Goal: Task Accomplishment & Management: Manage account settings

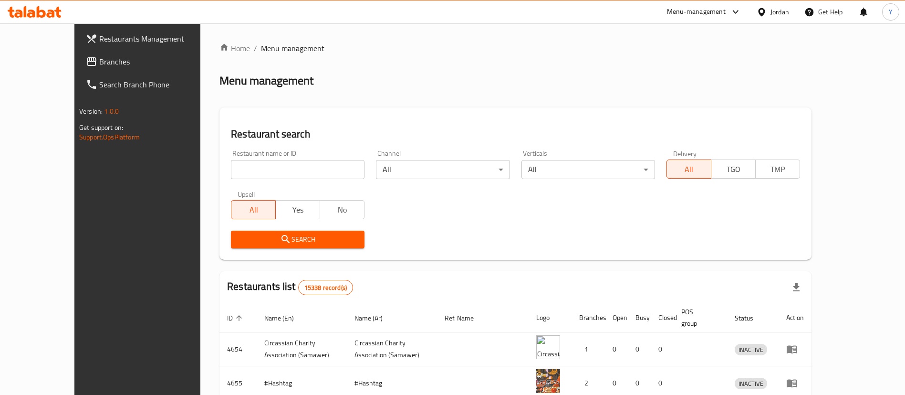
click at [99, 59] on span "Branches" at bounding box center [158, 61] width 119 height 11
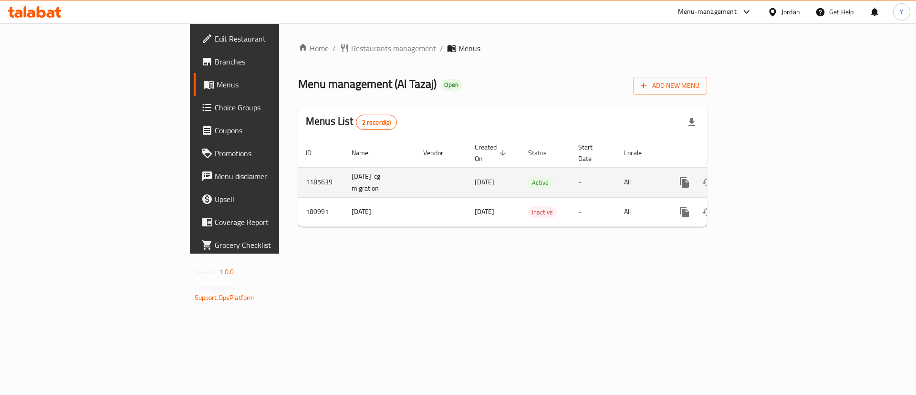
click at [765, 180] on link "enhanced table" at bounding box center [753, 182] width 23 height 23
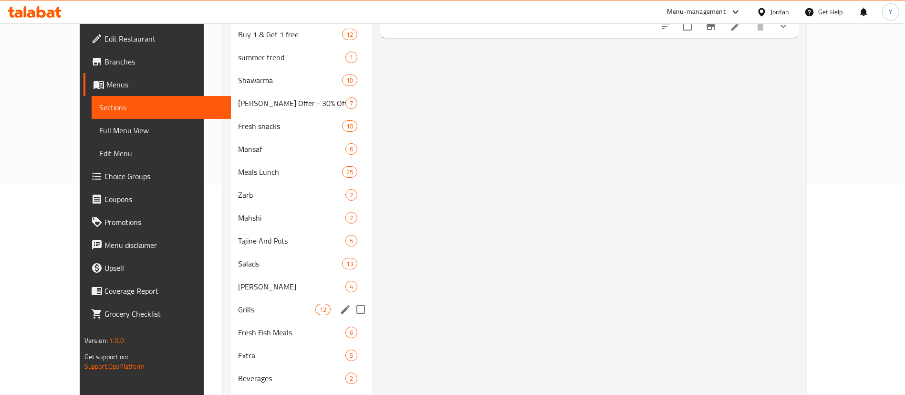
scroll to position [319, 0]
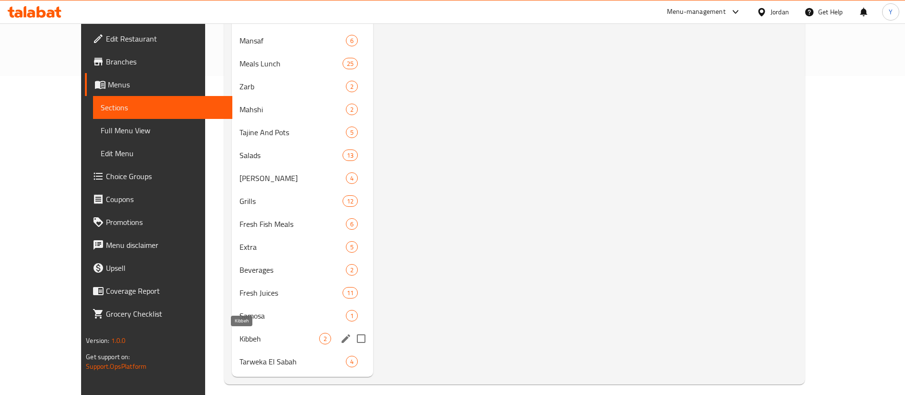
click at [240, 340] on span "Kibbeh" at bounding box center [280, 338] width 80 height 11
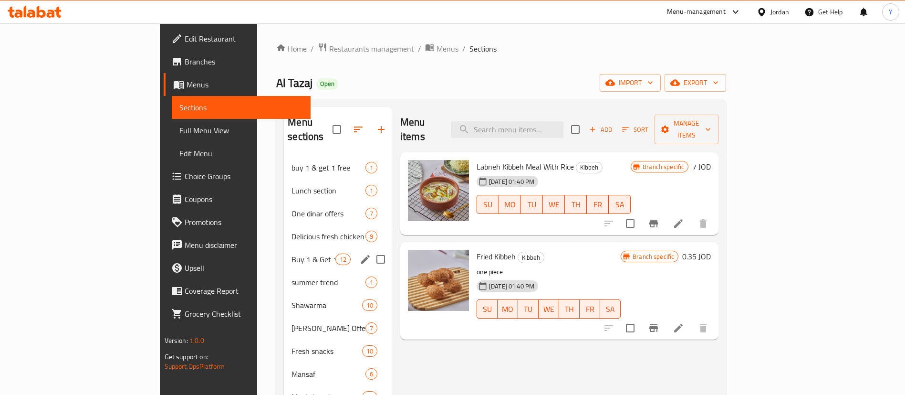
scroll to position [13, 0]
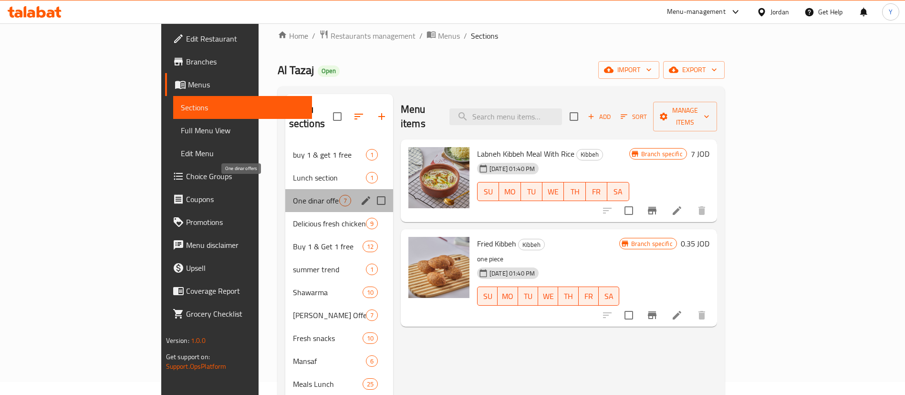
click at [293, 195] on span "One dinar offers" at bounding box center [316, 200] width 46 height 11
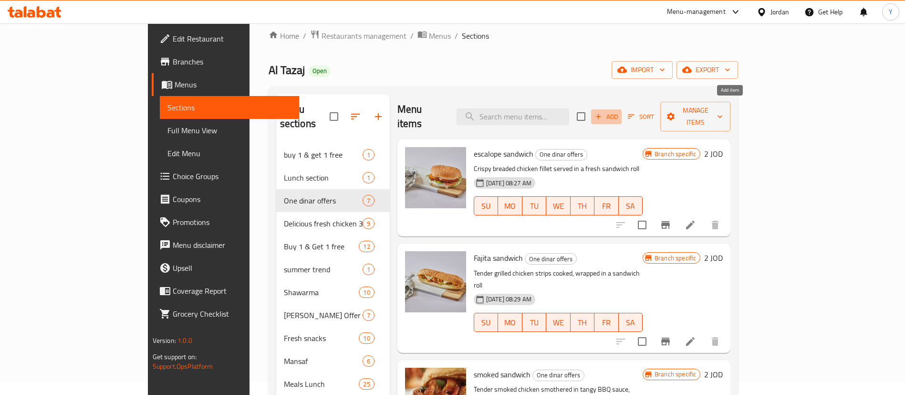
click at [619, 111] on span "Add" at bounding box center [607, 116] width 26 height 11
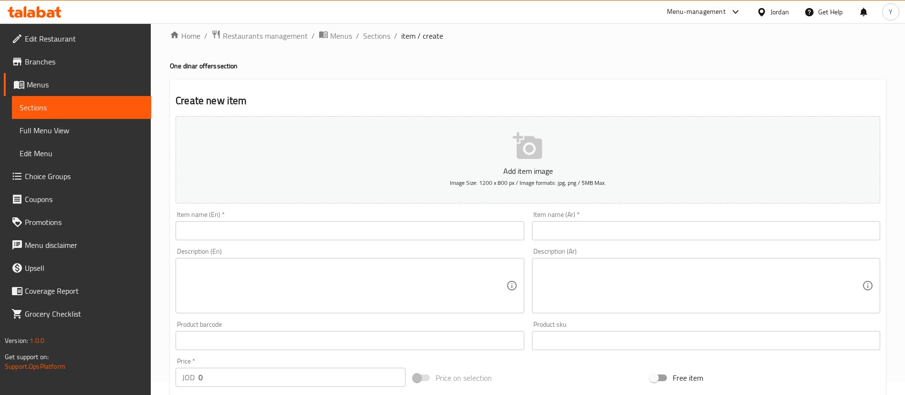
click at [332, 221] on input "text" at bounding box center [350, 230] width 348 height 19
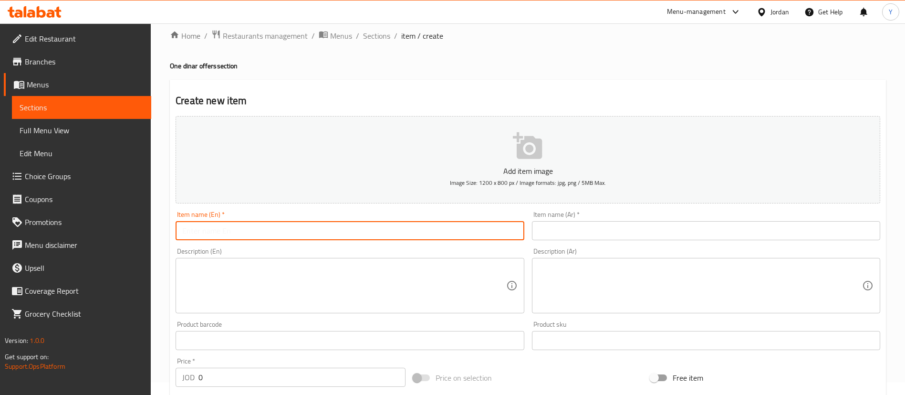
paste input "Fried Kibbeh"
type input "Fried Kibbeh"
click at [657, 219] on div "Item name (Ar)   * Item name (Ar) *" at bounding box center [706, 225] width 348 height 29
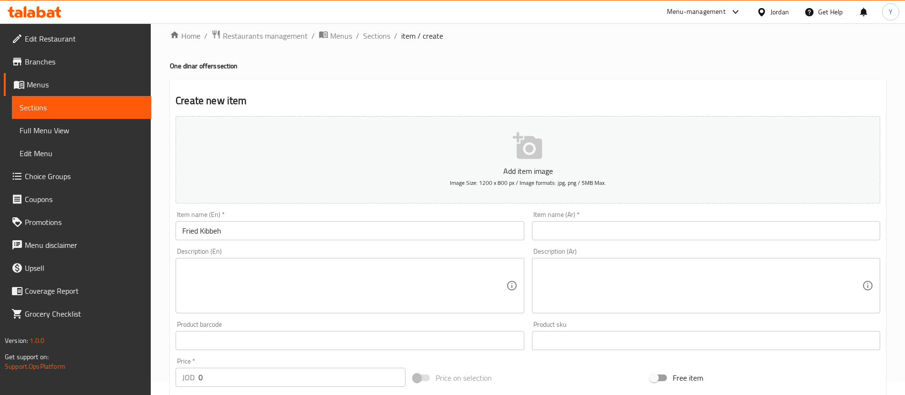
click at [657, 231] on input "text" at bounding box center [706, 230] width 348 height 19
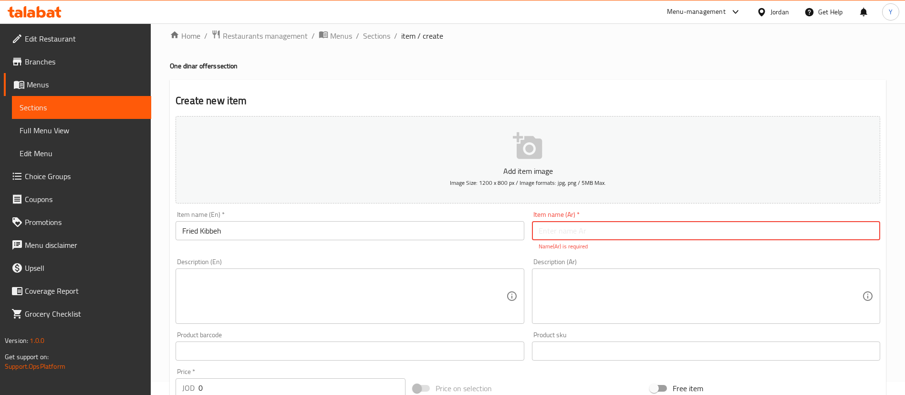
paste input "كبة مقلية"
type input "كبة مقلية"
click at [308, 292] on textarea at bounding box center [343, 295] width 323 height 45
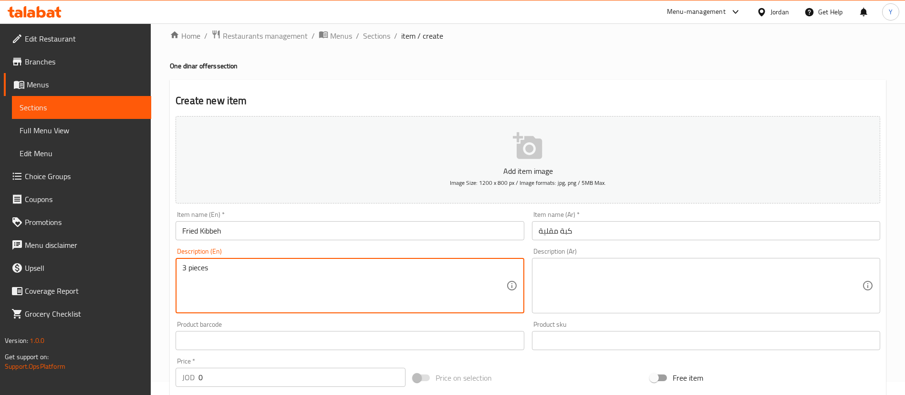
drag, startPoint x: 227, startPoint y: 263, endPoint x: 172, endPoint y: 258, distance: 55.1
click at [172, 258] on div "Description (En) 3 pieces Description (En)" at bounding box center [350, 280] width 356 height 73
type textarea "3 pieces"
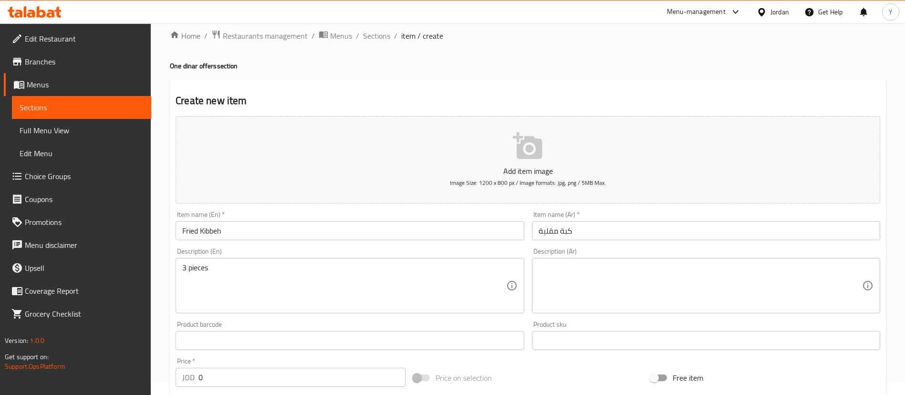
click at [569, 318] on div "Product sku Product sku" at bounding box center [706, 335] width 356 height 37
click at [587, 271] on textarea at bounding box center [700, 285] width 323 height 45
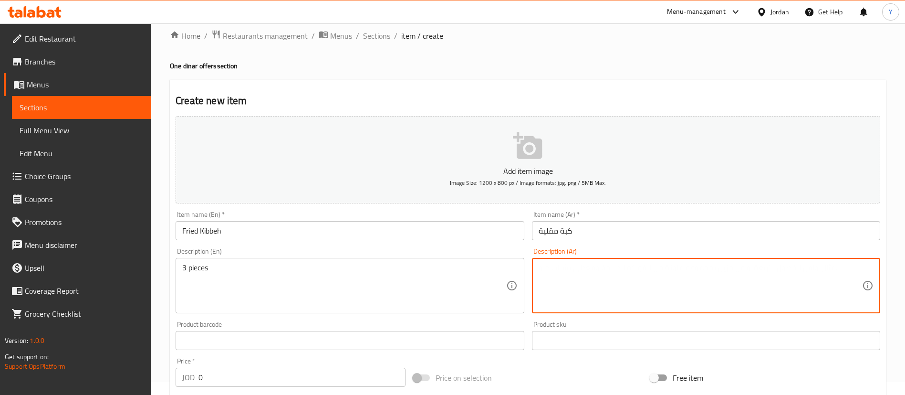
paste textarea "3 قطع"
type textarea "3 حبات"
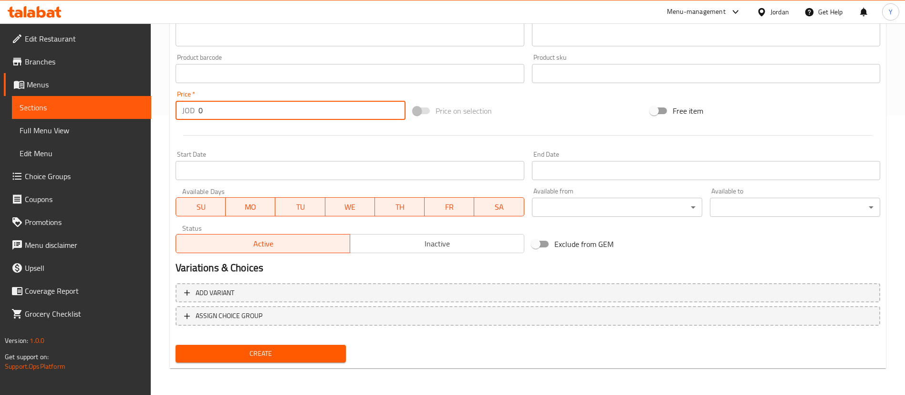
drag, startPoint x: 227, startPoint y: 114, endPoint x: 116, endPoint y: 119, distance: 110.8
click at [116, 119] on div "Edit Restaurant Branches Menus Sections Full Menu View Edit Menu Choice Groups …" at bounding box center [452, 69] width 905 height 651
type input "2"
click at [305, 352] on span "Create" at bounding box center [260, 353] width 155 height 12
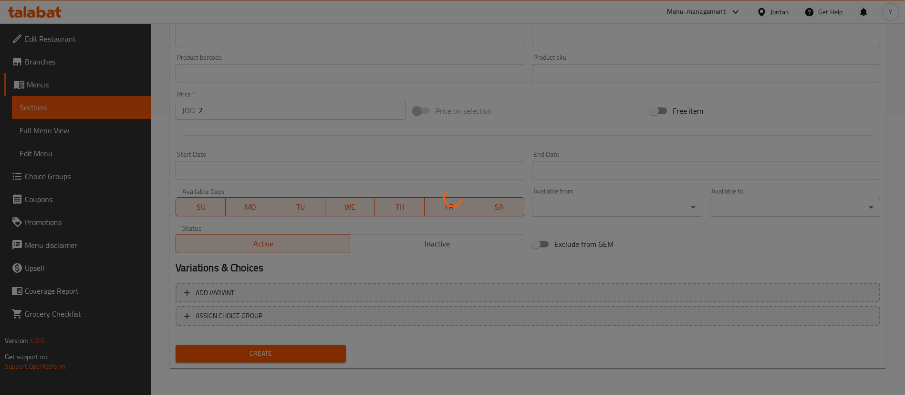
type input "0"
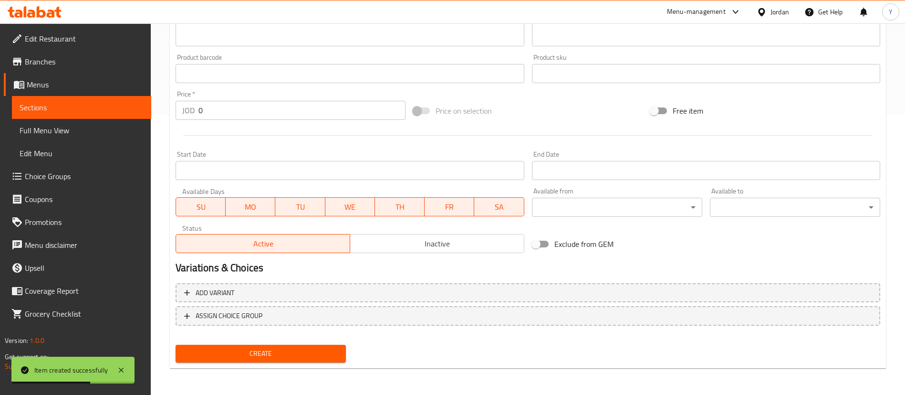
click at [86, 112] on span "Sections" at bounding box center [82, 107] width 124 height 11
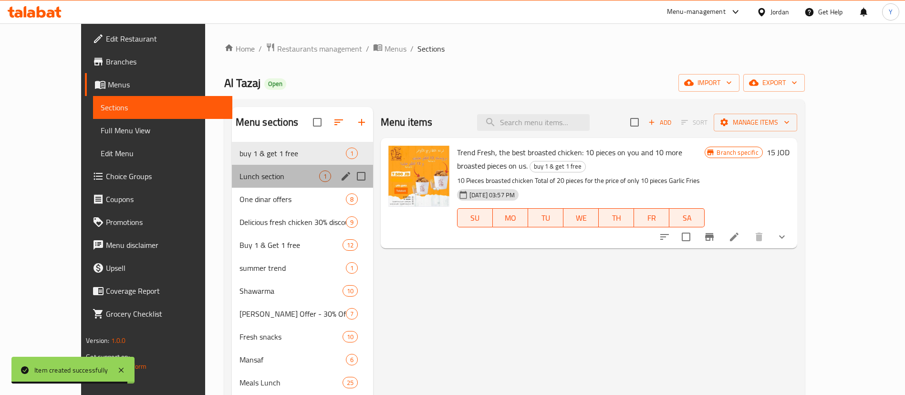
click at [232, 187] on div "Lunch section 1" at bounding box center [302, 176] width 141 height 23
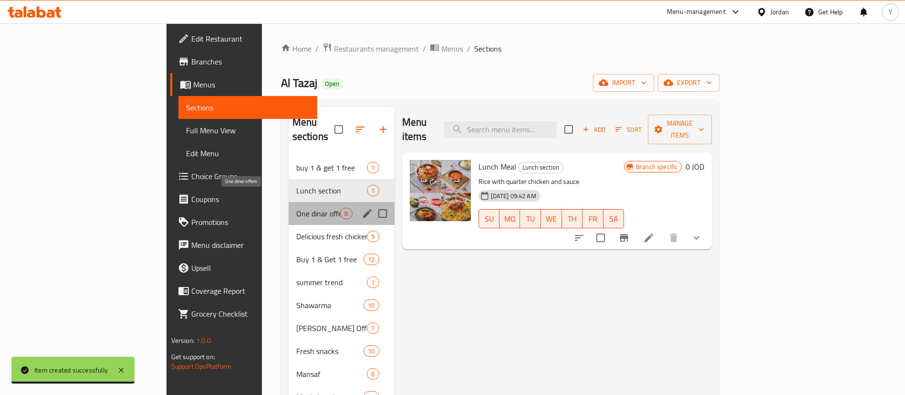
click at [296, 208] on span "One dinar offers" at bounding box center [318, 213] width 44 height 11
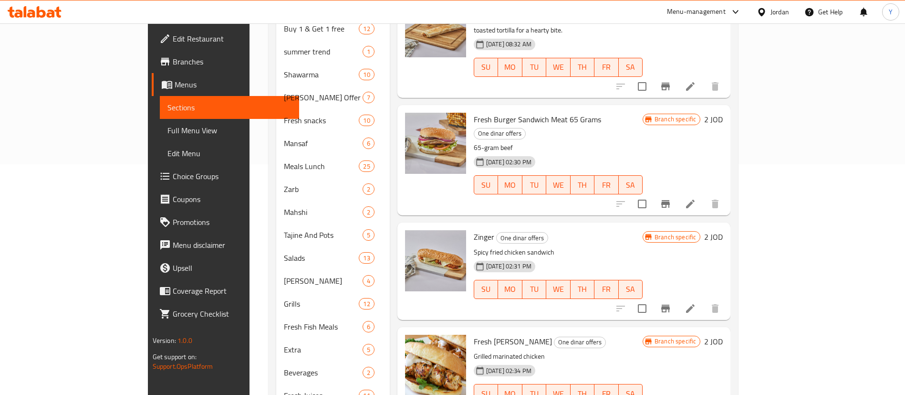
scroll to position [327, 0]
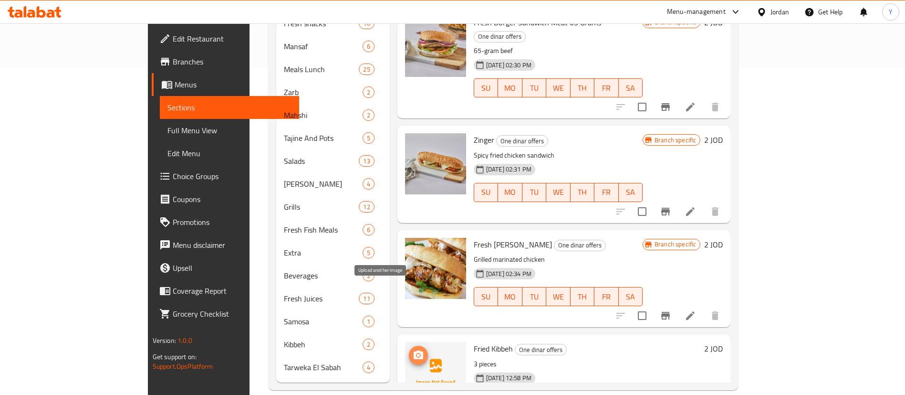
click at [414, 350] on icon "upload picture" at bounding box center [419, 354] width 10 height 9
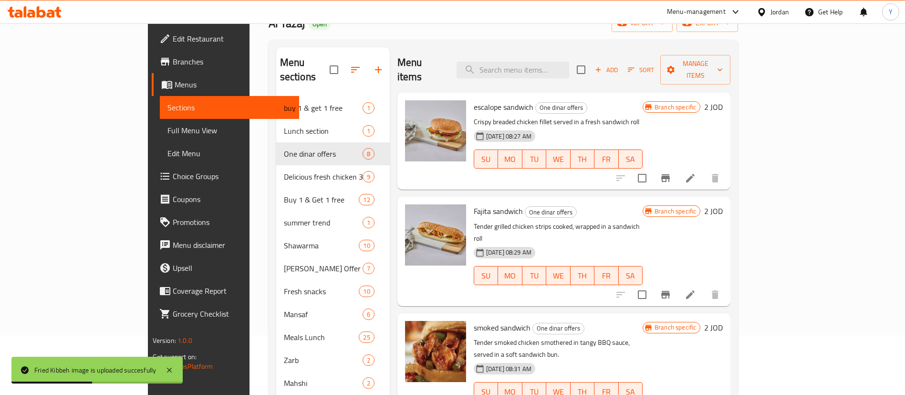
scroll to position [0, 0]
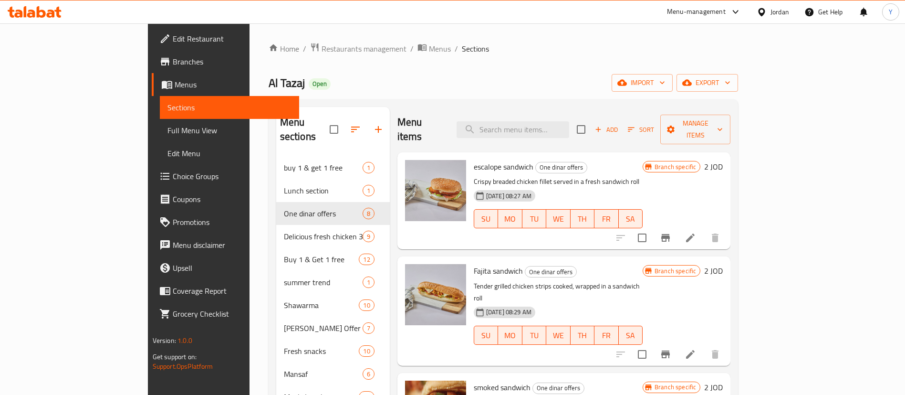
click at [48, 7] on icon at bounding box center [35, 11] width 54 height 11
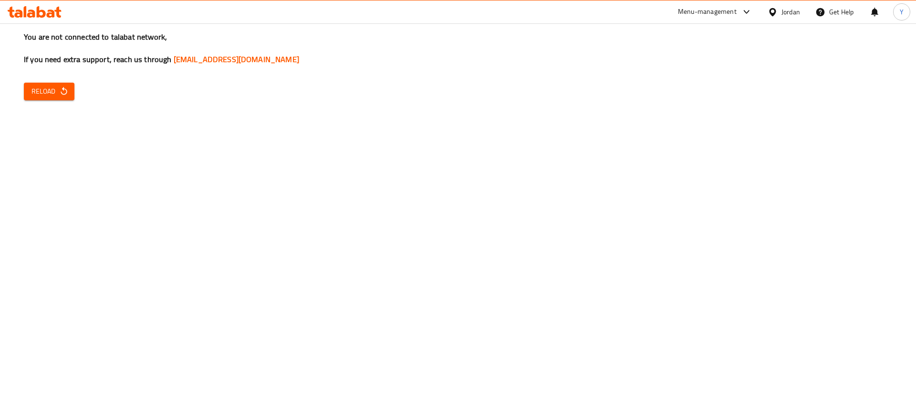
click at [71, 88] on button "Reload" at bounding box center [49, 92] width 51 height 18
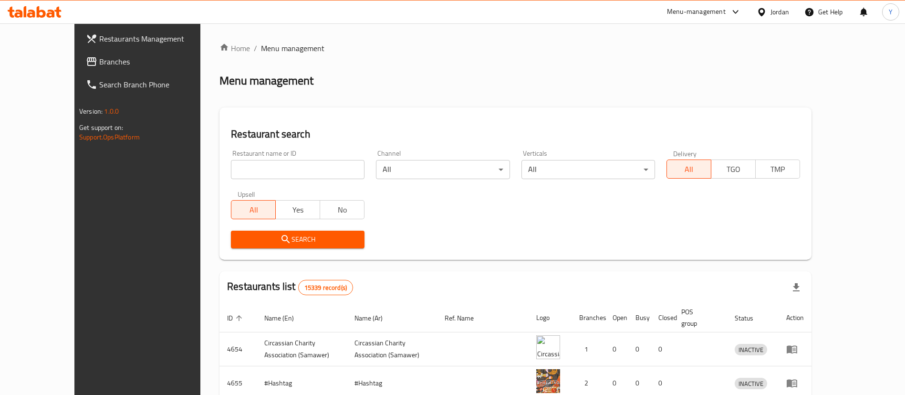
click at [99, 56] on span "Branches" at bounding box center [158, 61] width 119 height 11
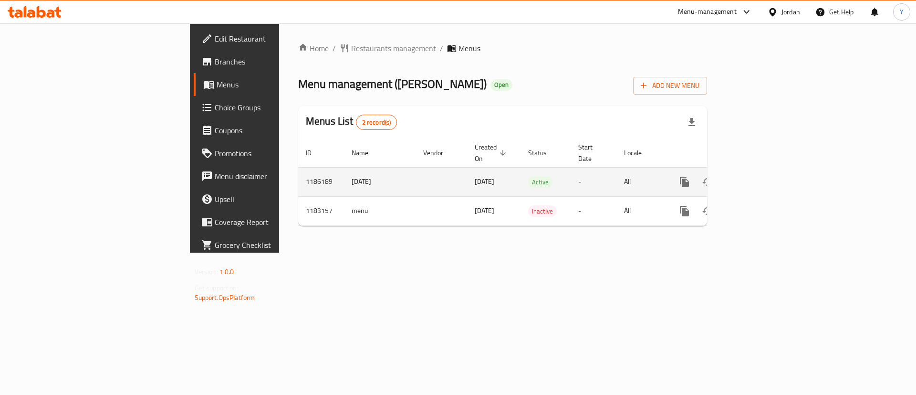
click at [759, 176] on icon "enhanced table" at bounding box center [753, 181] width 11 height 11
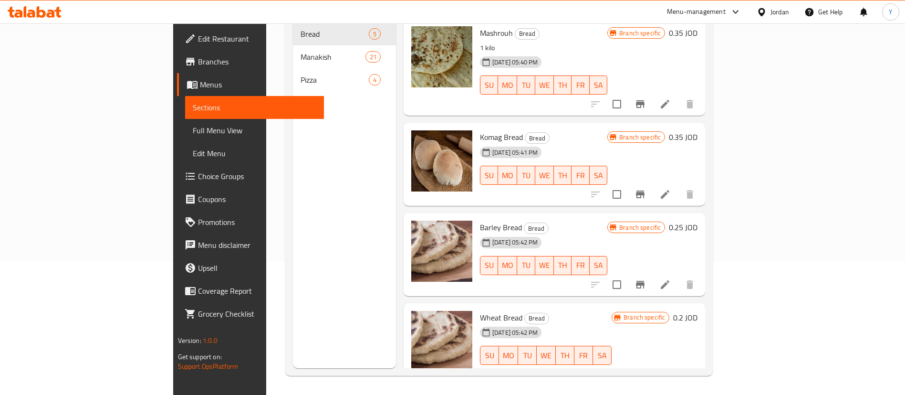
scroll to position [33, 0]
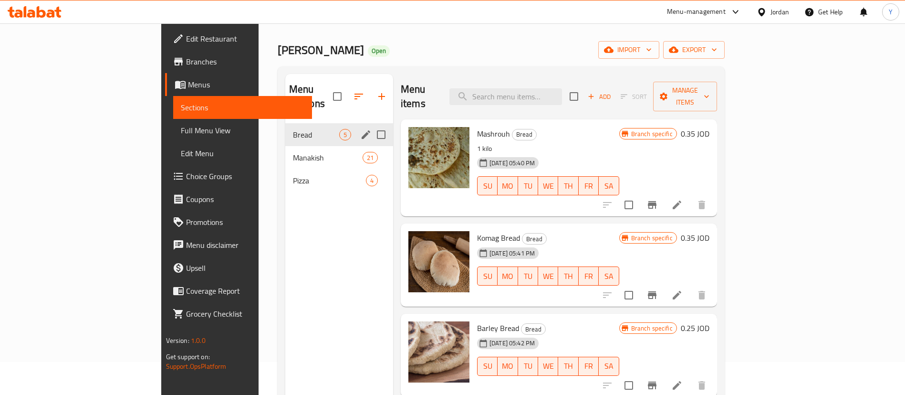
click at [285, 129] on div "Bread 5" at bounding box center [339, 134] width 108 height 23
click at [293, 152] on span "Manakish" at bounding box center [328, 157] width 70 height 11
